Goal: Task Accomplishment & Management: Manage account settings

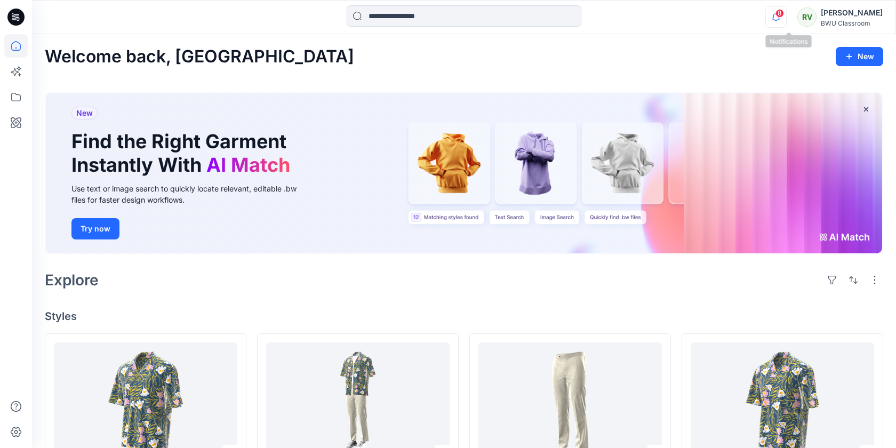
click at [787, 16] on icon "button" at bounding box center [776, 16] width 20 height 21
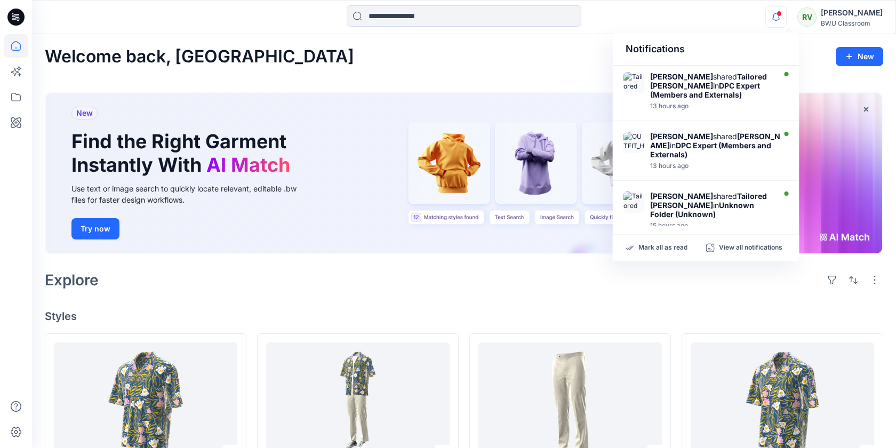
click at [817, 18] on div "RV" at bounding box center [807, 16] width 19 height 19
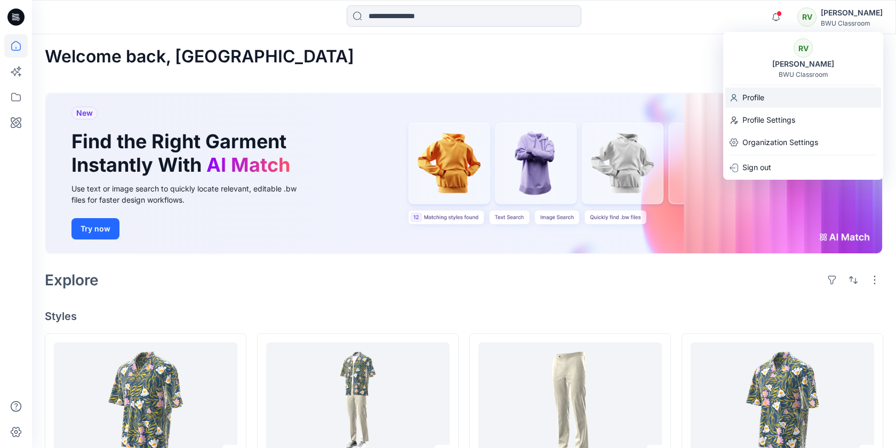
click at [755, 100] on p "Profile" at bounding box center [754, 98] width 22 height 20
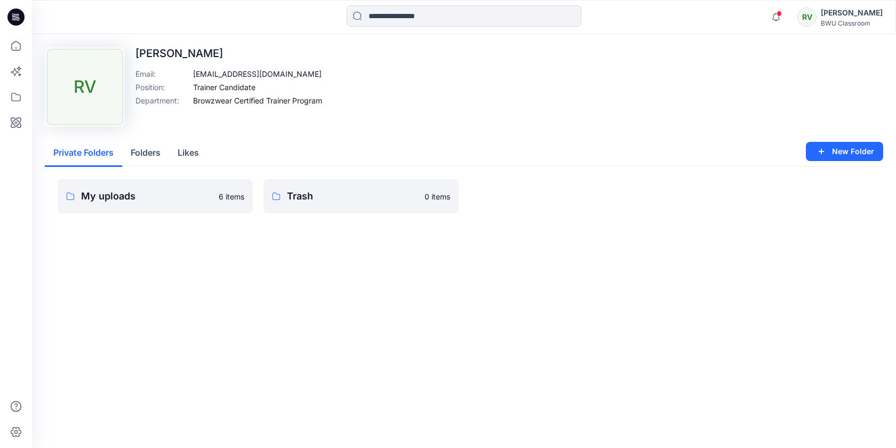
click at [152, 150] on button "Folders" at bounding box center [145, 153] width 47 height 27
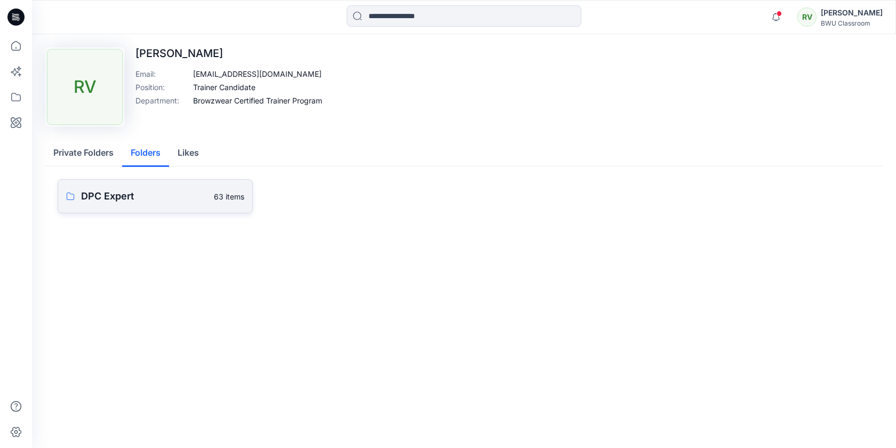
click at [153, 199] on p "DPC Expert" at bounding box center [144, 196] width 126 height 15
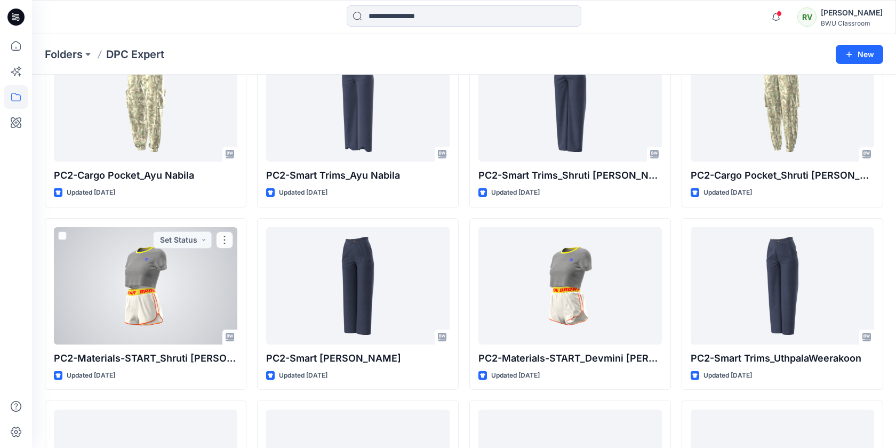
scroll to position [816, 0]
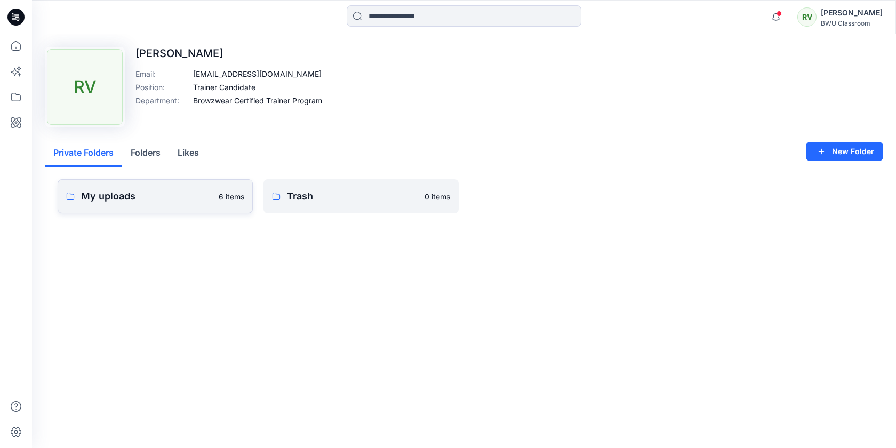
click at [155, 201] on p "My uploads" at bounding box center [146, 196] width 131 height 15
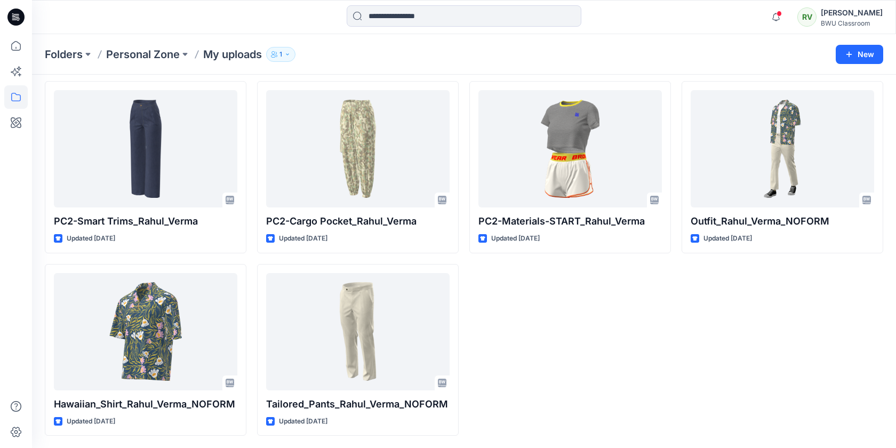
scroll to position [39, 0]
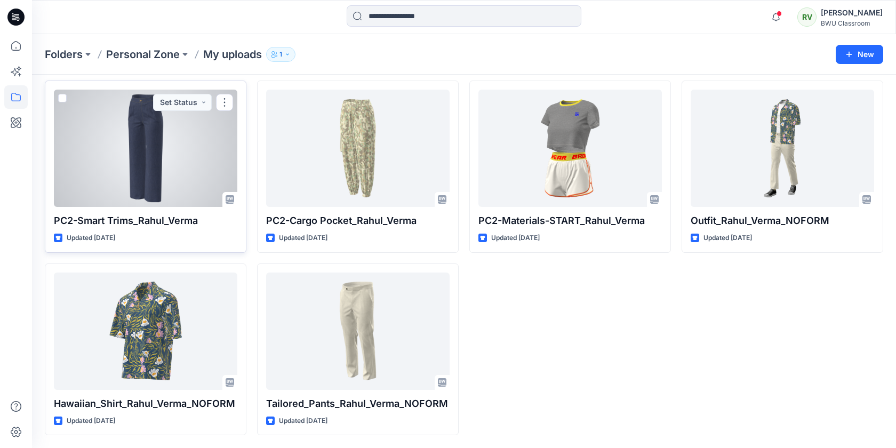
click at [62, 97] on span at bounding box center [62, 98] width 9 height 9
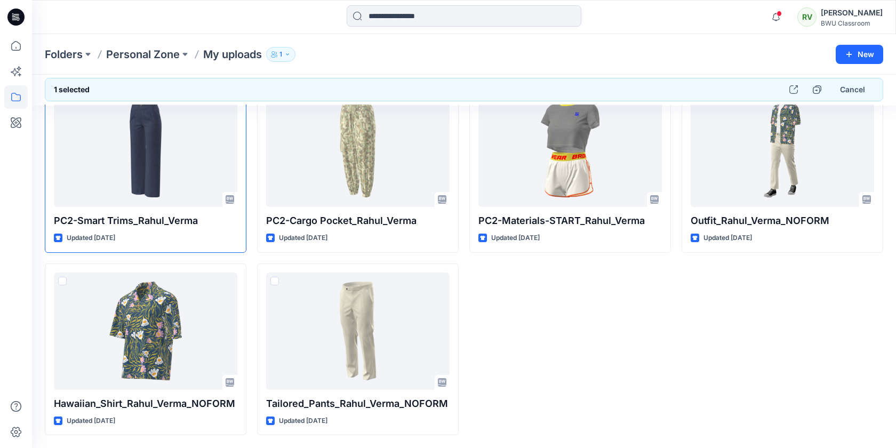
scroll to position [0, 0]
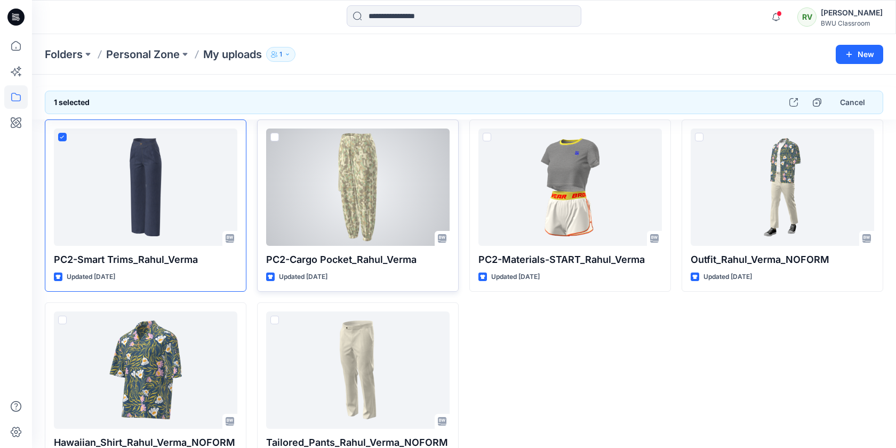
click at [275, 136] on span at bounding box center [275, 137] width 9 height 9
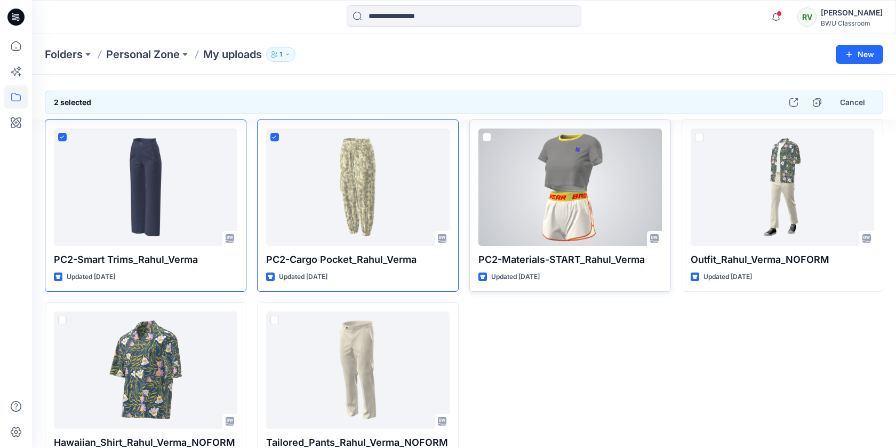
click at [485, 137] on span at bounding box center [487, 137] width 9 height 9
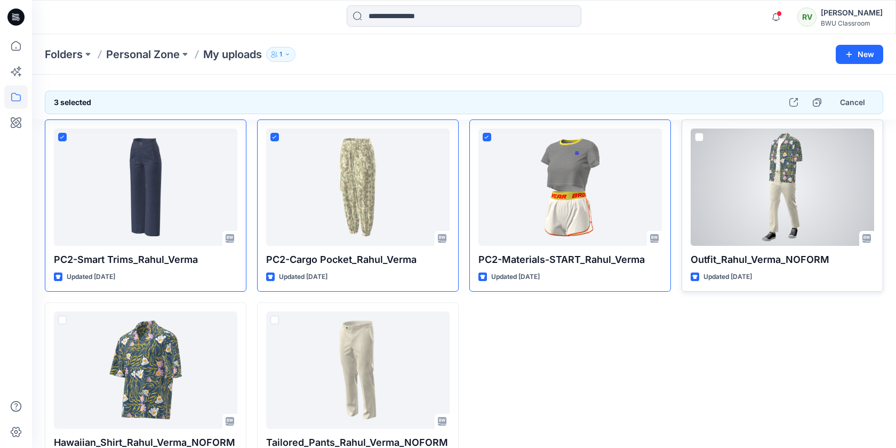
click at [697, 138] on span at bounding box center [699, 137] width 9 height 9
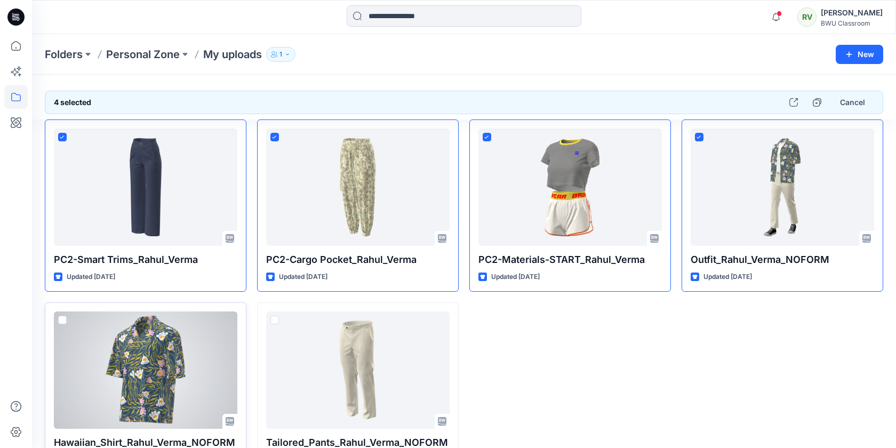
click at [61, 319] on span at bounding box center [62, 320] width 9 height 9
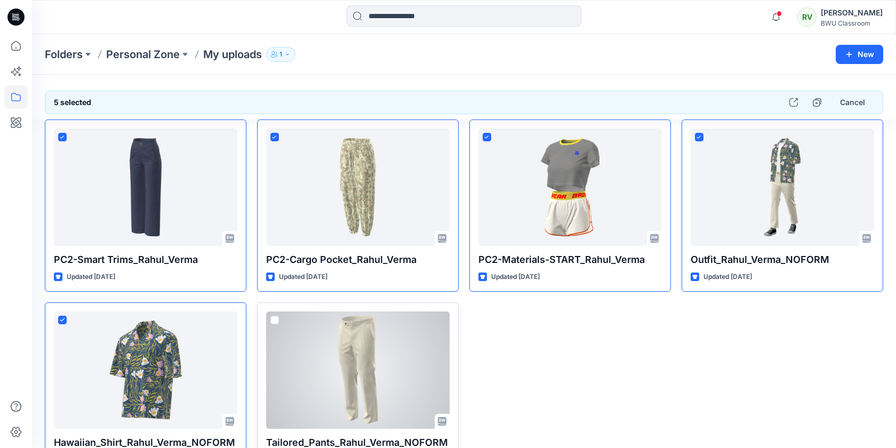
click at [272, 321] on span at bounding box center [275, 320] width 9 height 9
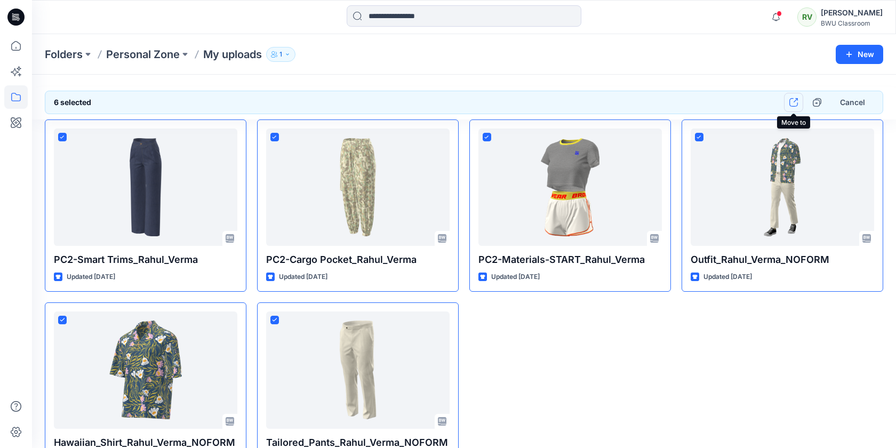
click at [795, 102] on icon "button" at bounding box center [794, 102] width 9 height 9
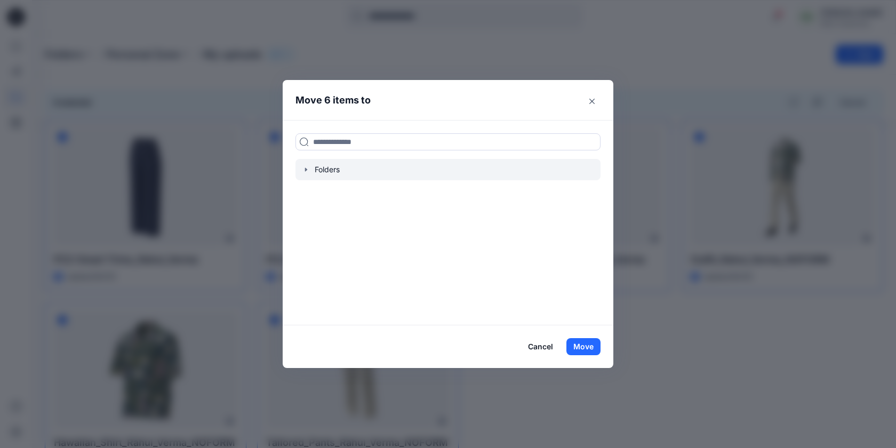
click at [309, 170] on icon "button" at bounding box center [306, 169] width 9 height 9
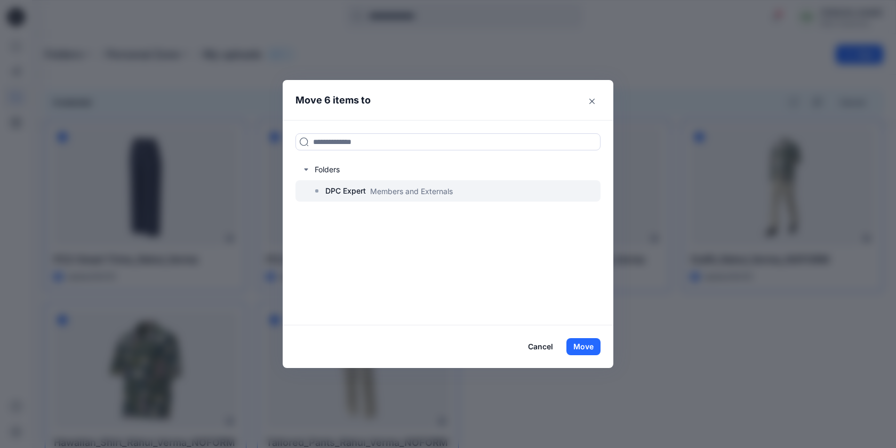
click at [344, 190] on p "DPC Expert" at bounding box center [345, 191] width 41 height 13
click at [587, 348] on button "Move" at bounding box center [584, 346] width 34 height 17
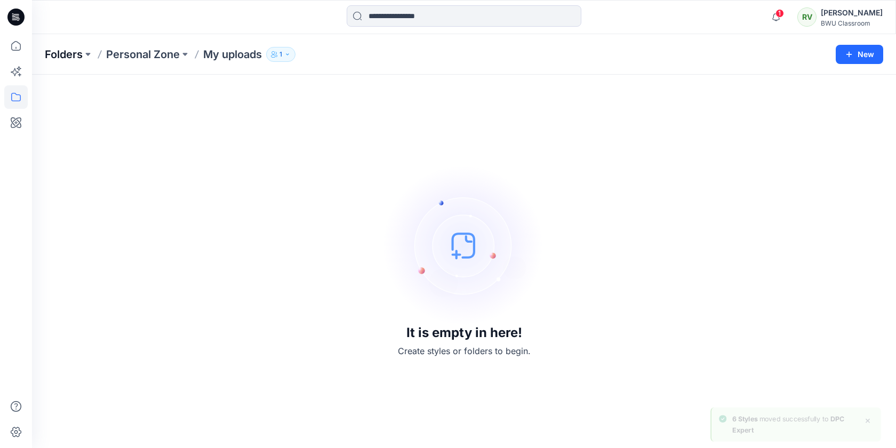
click at [63, 51] on p "Folders" at bounding box center [64, 54] width 38 height 15
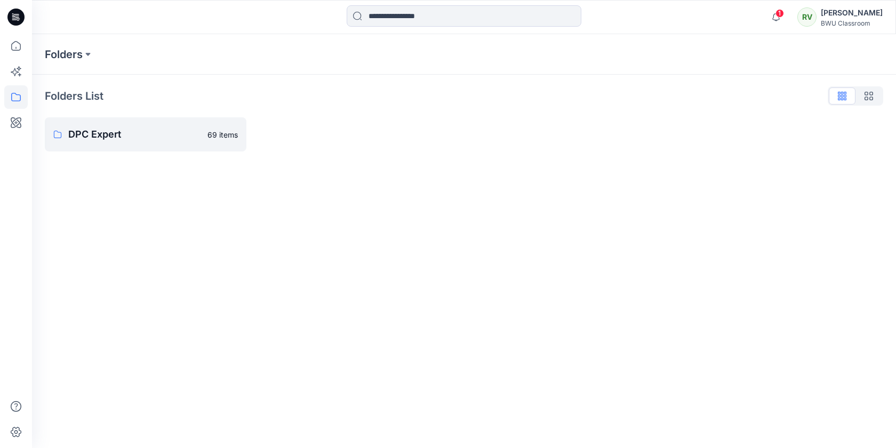
click at [817, 18] on div "RV" at bounding box center [807, 16] width 19 height 19
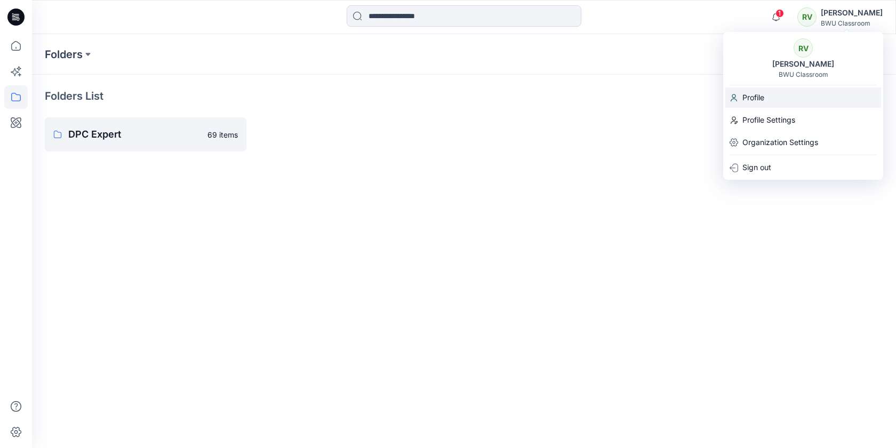
click at [756, 98] on p "Profile" at bounding box center [754, 98] width 22 height 20
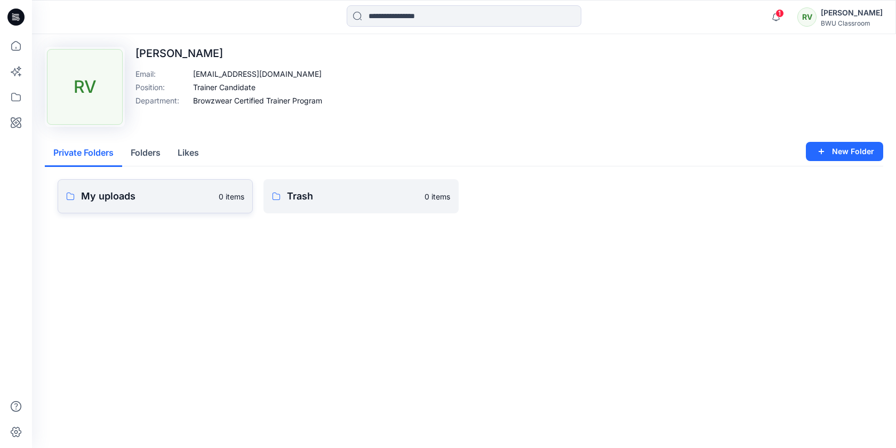
click at [146, 200] on p "My uploads" at bounding box center [146, 196] width 131 height 15
click at [148, 149] on button "Folders" at bounding box center [145, 153] width 47 height 27
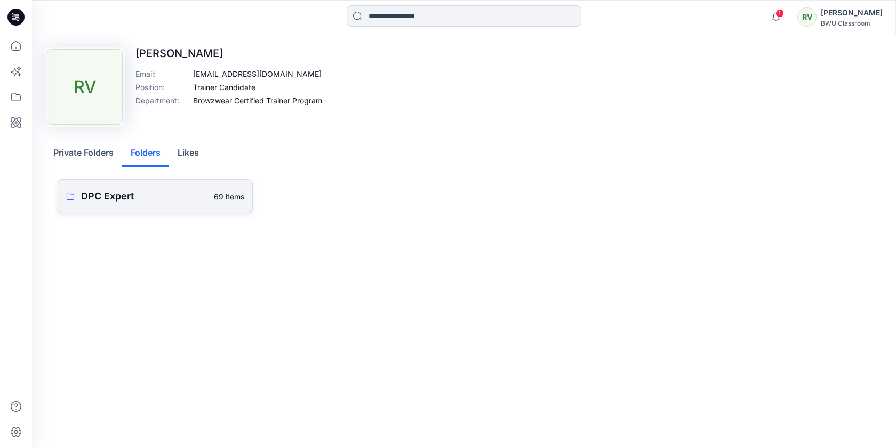
click at [121, 200] on p "DPC Expert" at bounding box center [144, 196] width 126 height 15
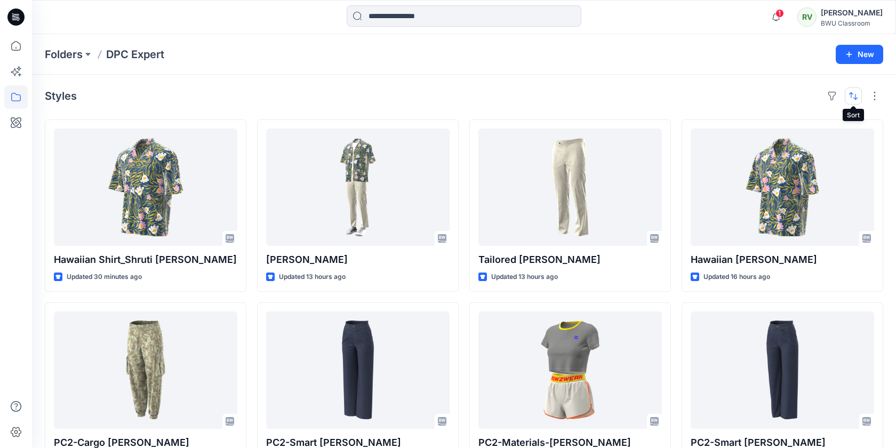
click at [855, 97] on button "button" at bounding box center [853, 96] width 17 height 17
click at [878, 94] on button "button" at bounding box center [875, 96] width 17 height 17
click at [804, 100] on div "Styles Layout Grid Large Grid Folder View Compact Card Card View Card Info" at bounding box center [464, 96] width 839 height 17
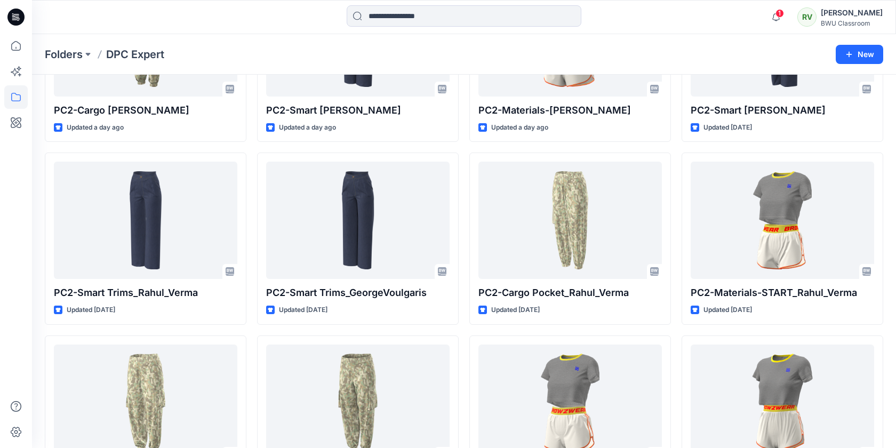
scroll to position [316, 0]
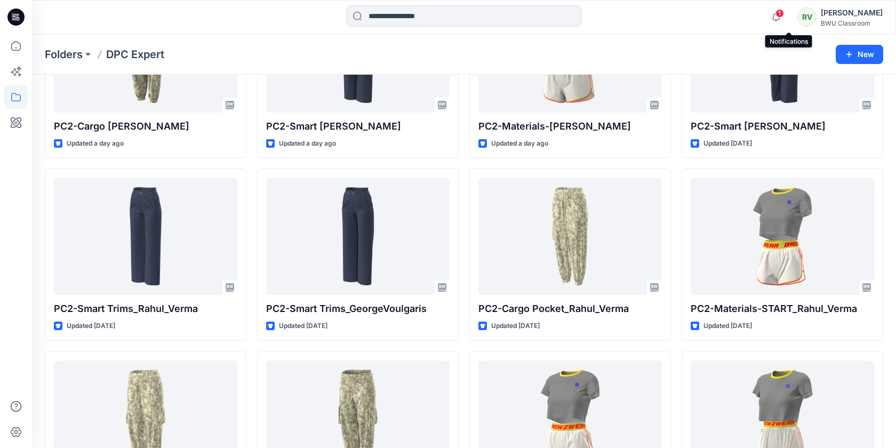
click at [784, 13] on span "1" at bounding box center [780, 13] width 9 height 9
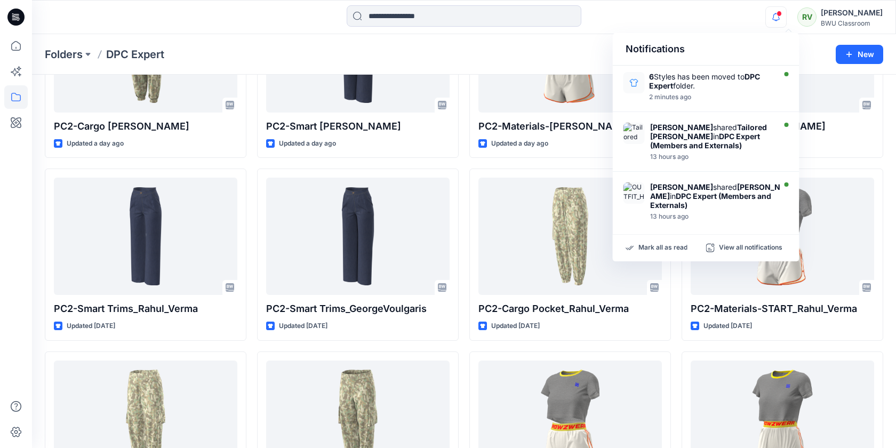
click at [24, 18] on icon at bounding box center [15, 17] width 17 height 34
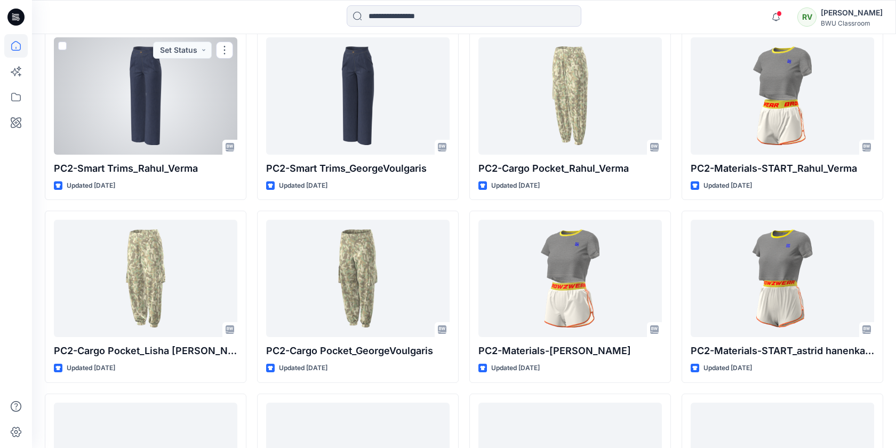
scroll to position [660, 0]
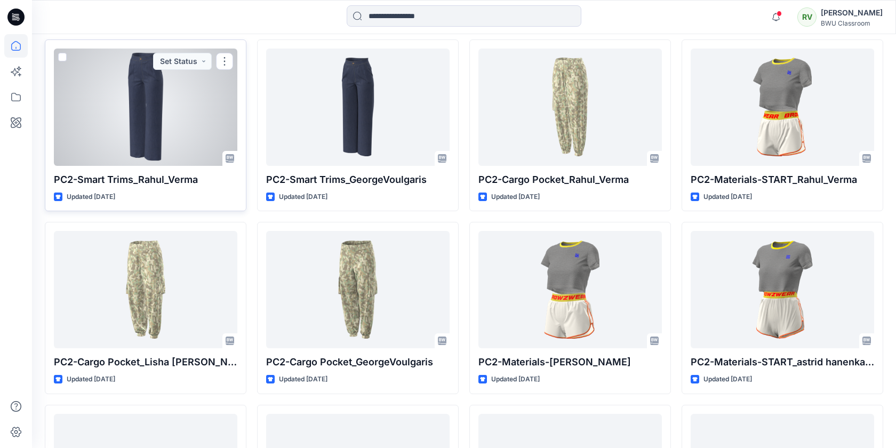
click at [153, 117] on div at bounding box center [146, 107] width 184 height 117
